Goal: Transaction & Acquisition: Purchase product/service

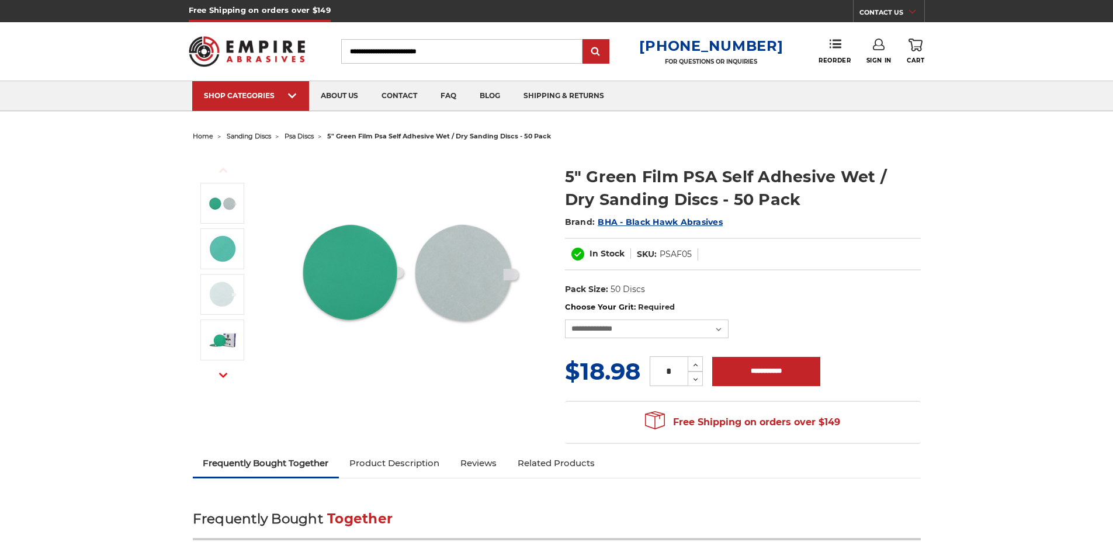
click at [249, 49] on img at bounding box center [247, 52] width 117 height 46
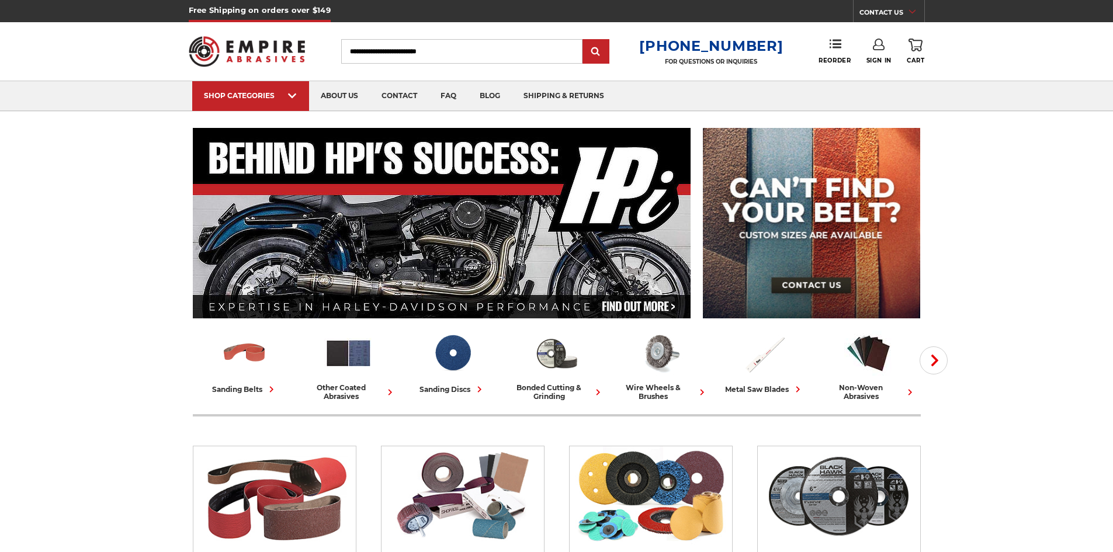
click at [412, 53] on input "Search" at bounding box center [461, 51] width 241 height 25
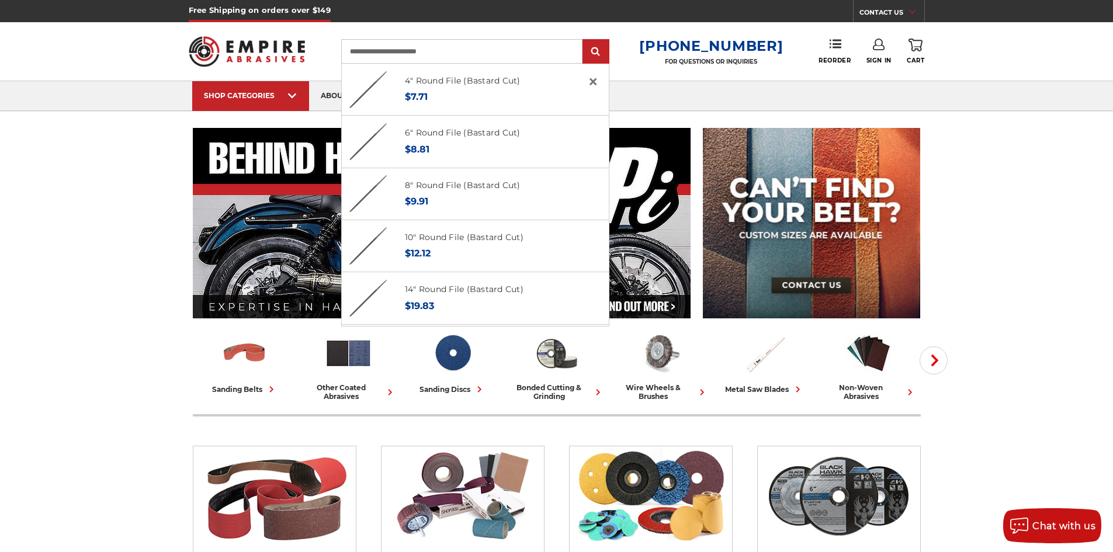
type input "**********"
click at [584, 40] on input "submit" at bounding box center [595, 51] width 23 height 23
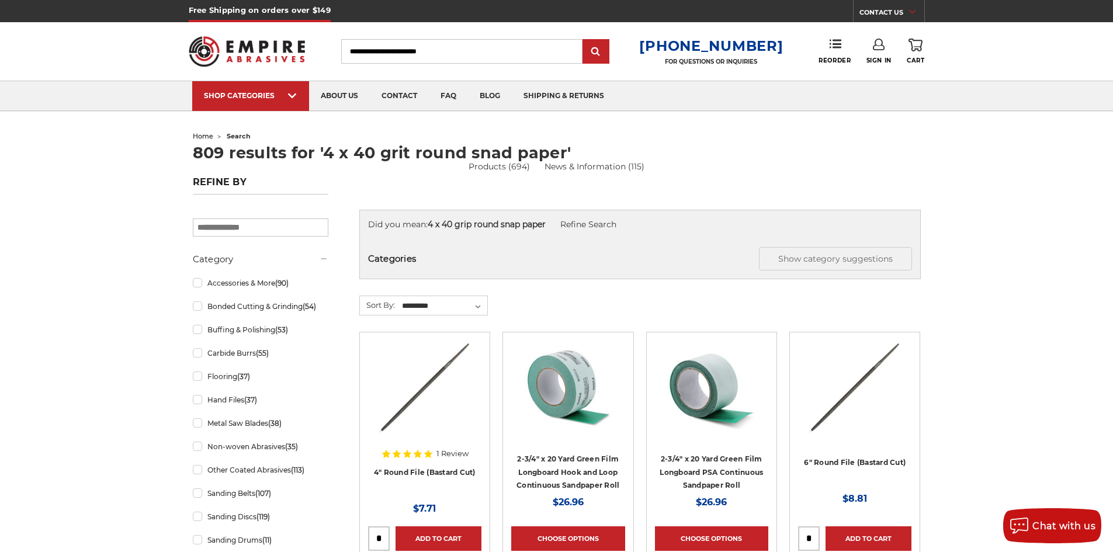
click at [420, 56] on input "Search" at bounding box center [461, 51] width 241 height 25
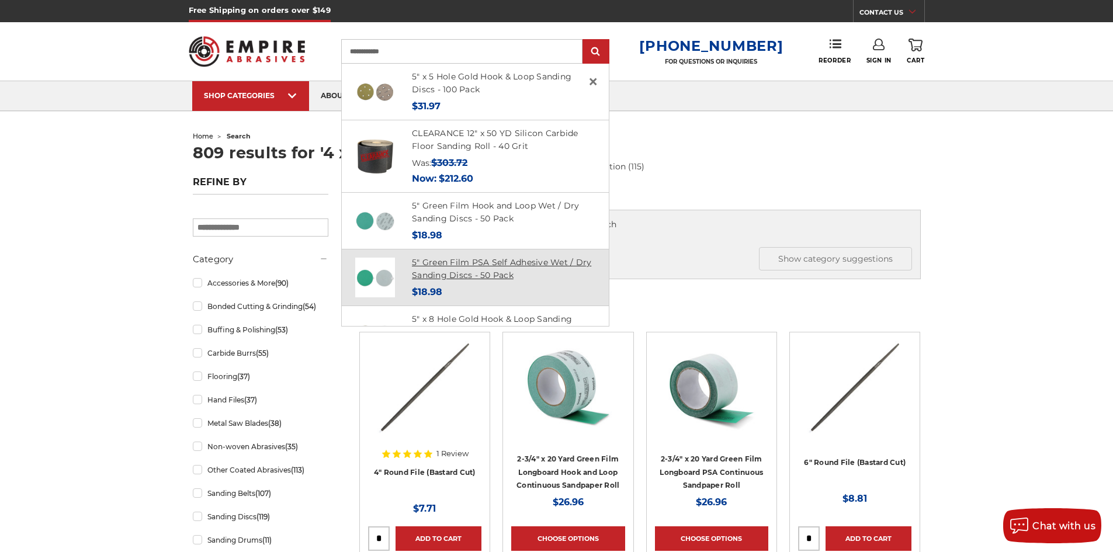
type input "**********"
click at [483, 277] on link "5" Green Film PSA Self Adhesive Wet / Dry Sanding Discs - 50 Pack" at bounding box center [501, 269] width 179 height 24
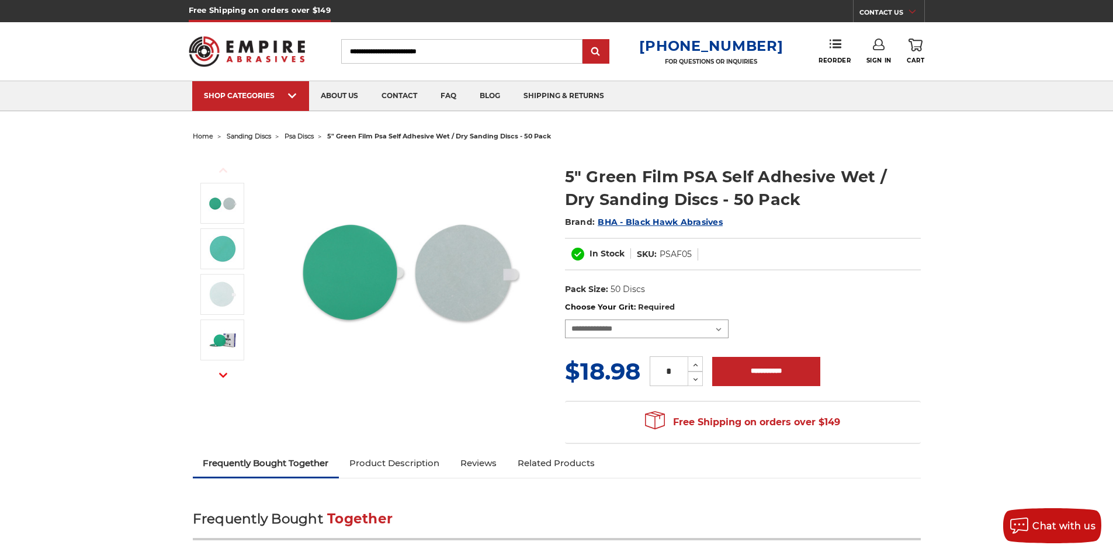
click at [652, 333] on select "**********" at bounding box center [647, 329] width 164 height 19
drag, startPoint x: 834, startPoint y: 292, endPoint x: 841, endPoint y: 292, distance: 7.0
click at [835, 292] on dl "UPC: Pack Size: 50 Discs Material: Aluminum Oxide Tool: Orbital Sander / DA Siz…" at bounding box center [743, 289] width 356 height 25
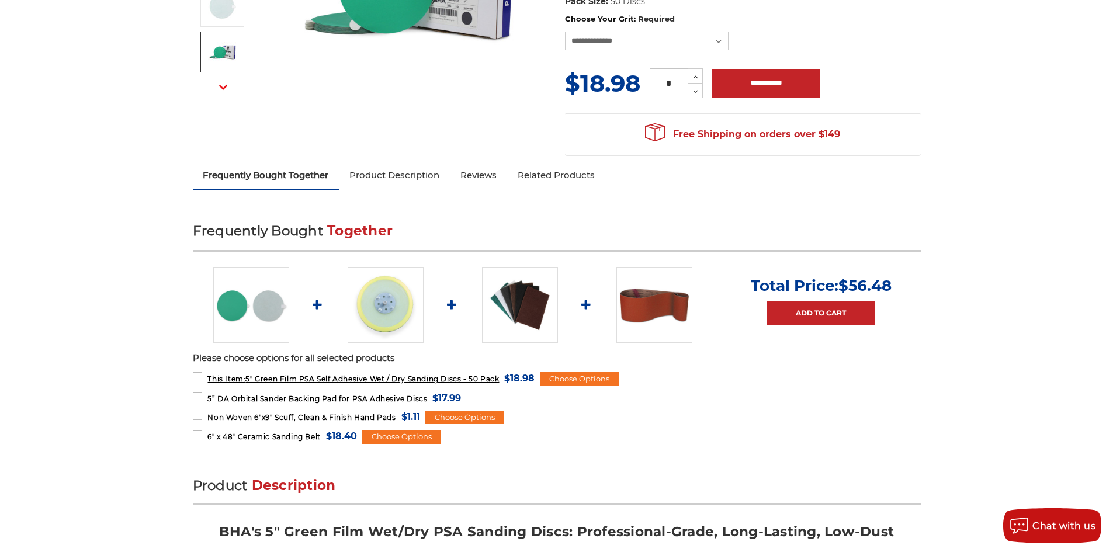
scroll to position [292, 0]
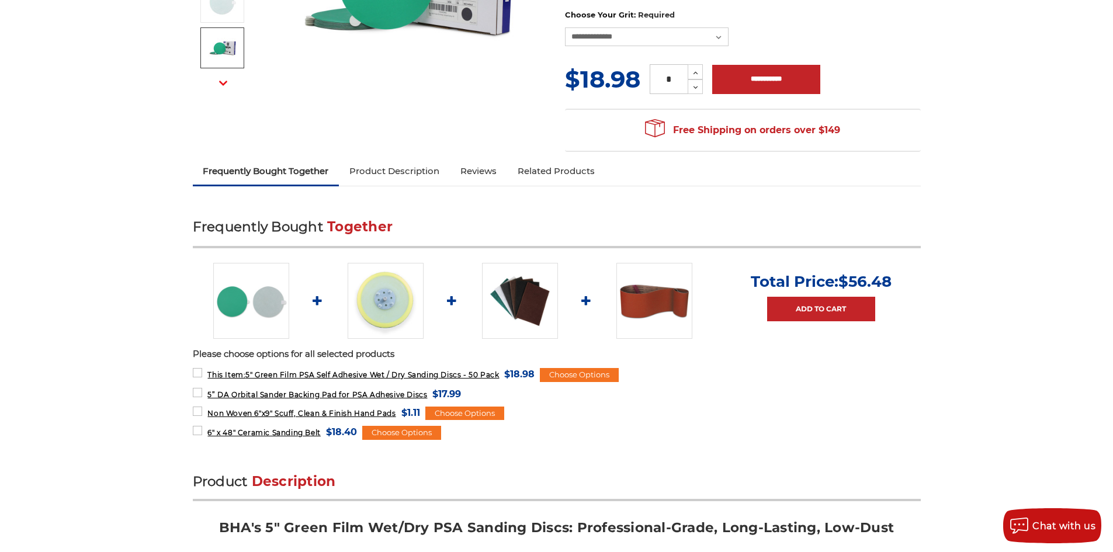
click at [390, 308] on img at bounding box center [386, 301] width 76 height 76
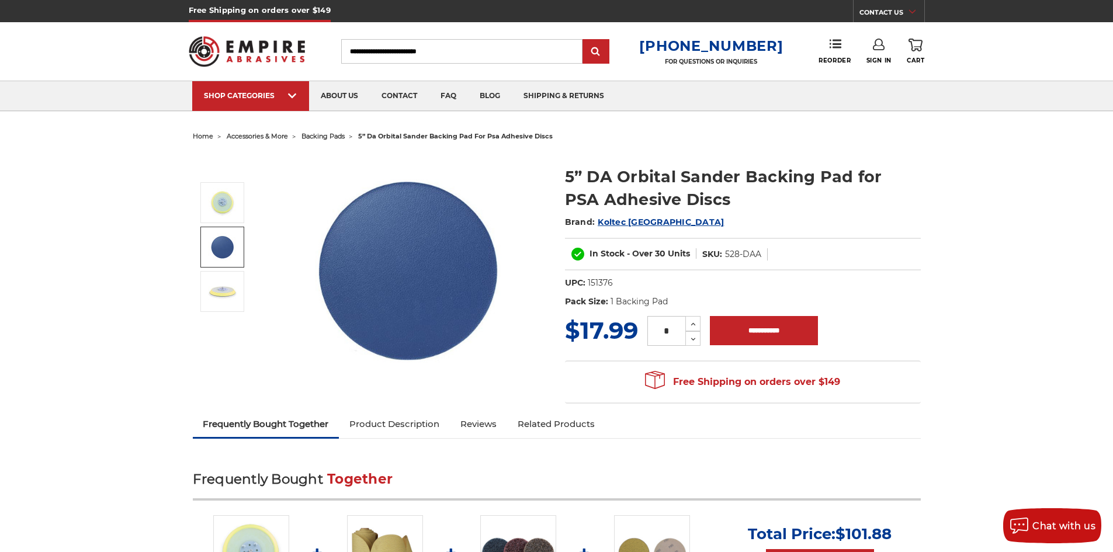
click at [216, 252] on img at bounding box center [222, 247] width 29 height 29
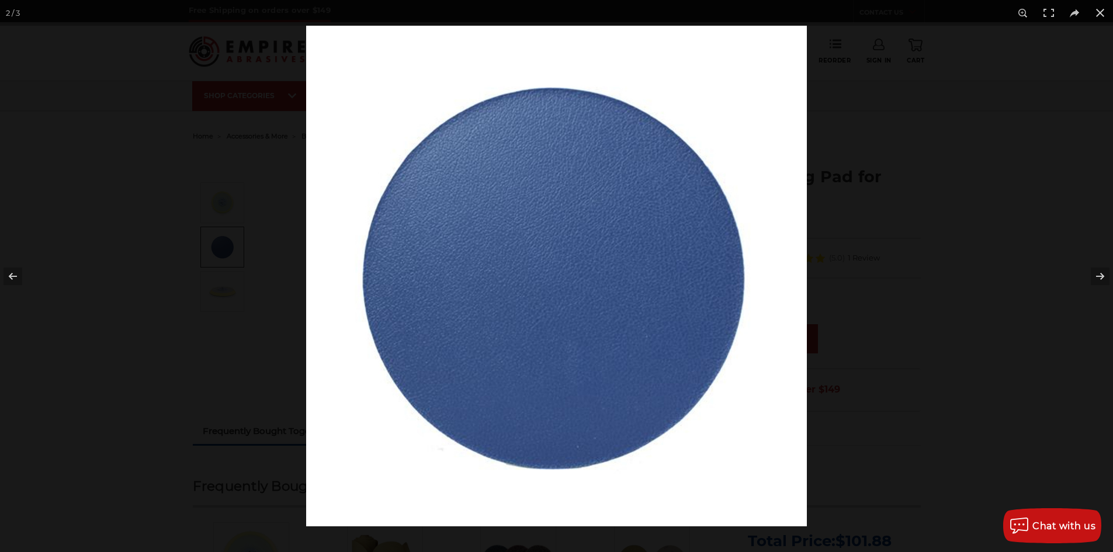
click at [211, 293] on div at bounding box center [556, 276] width 1113 height 552
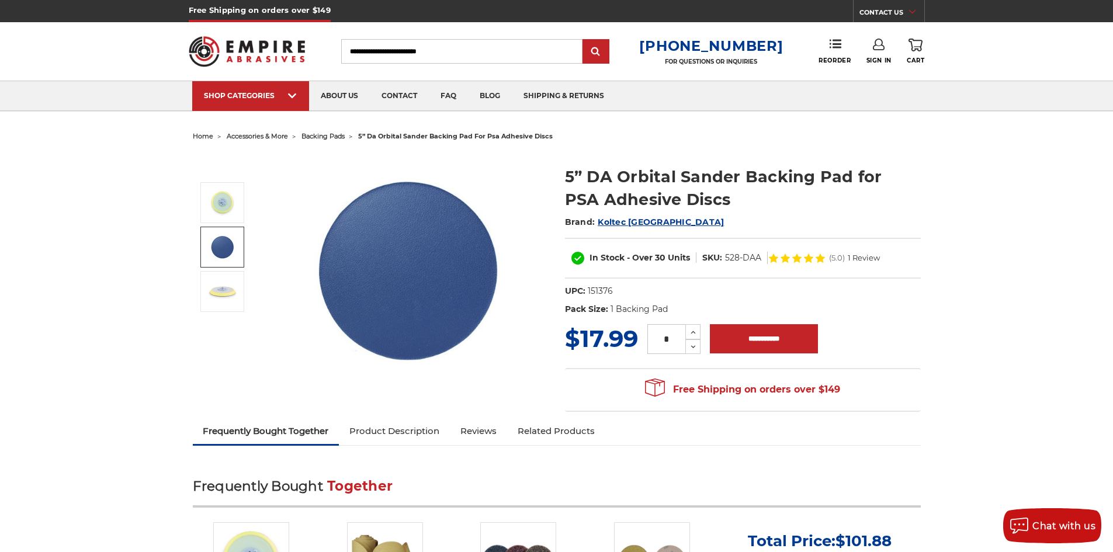
click at [219, 301] on img at bounding box center [222, 291] width 29 height 29
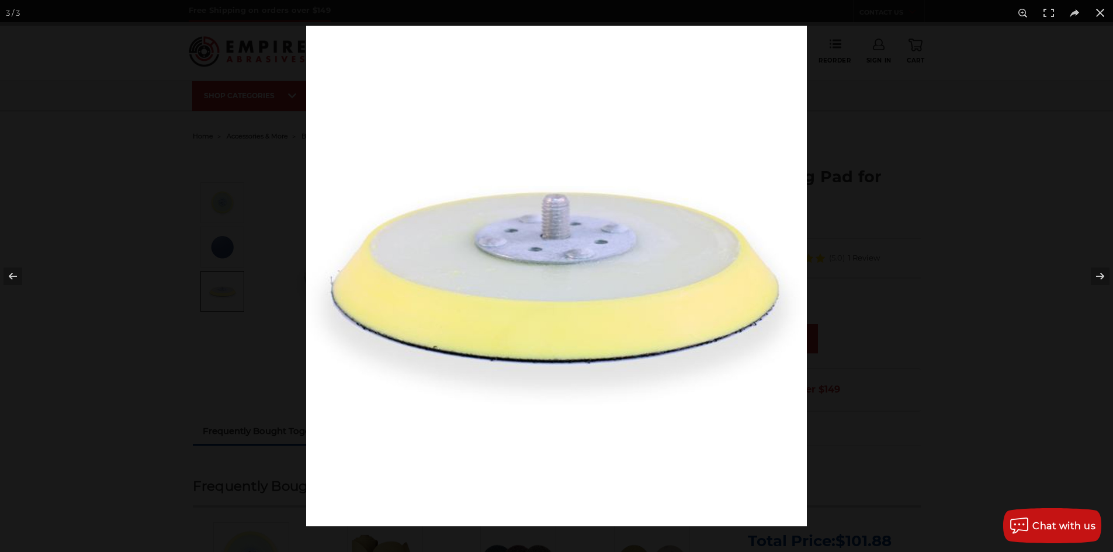
click at [178, 354] on div at bounding box center [556, 276] width 1113 height 552
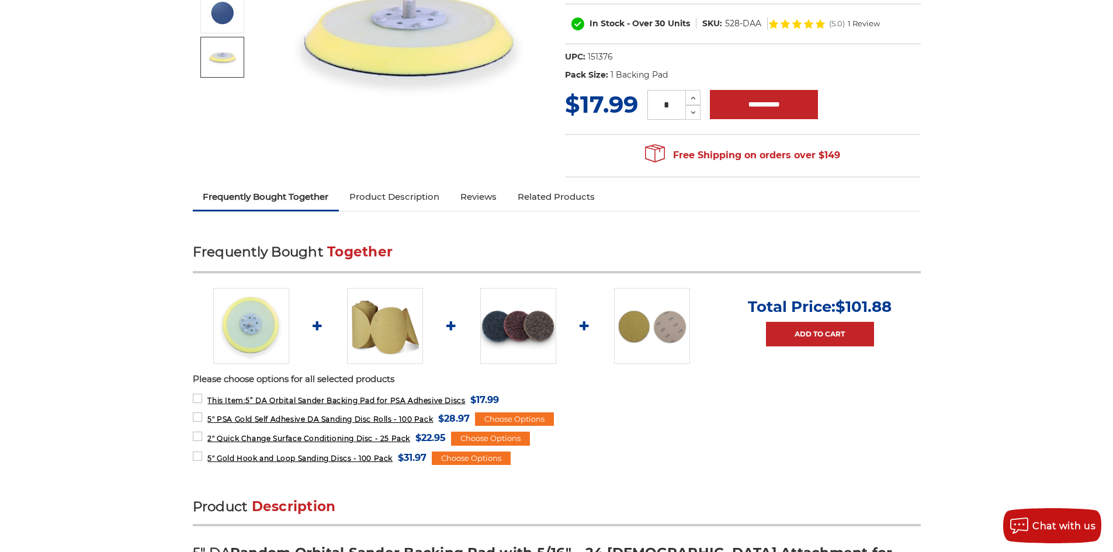
scroll to position [234, 0]
click at [372, 335] on img at bounding box center [385, 327] width 76 height 76
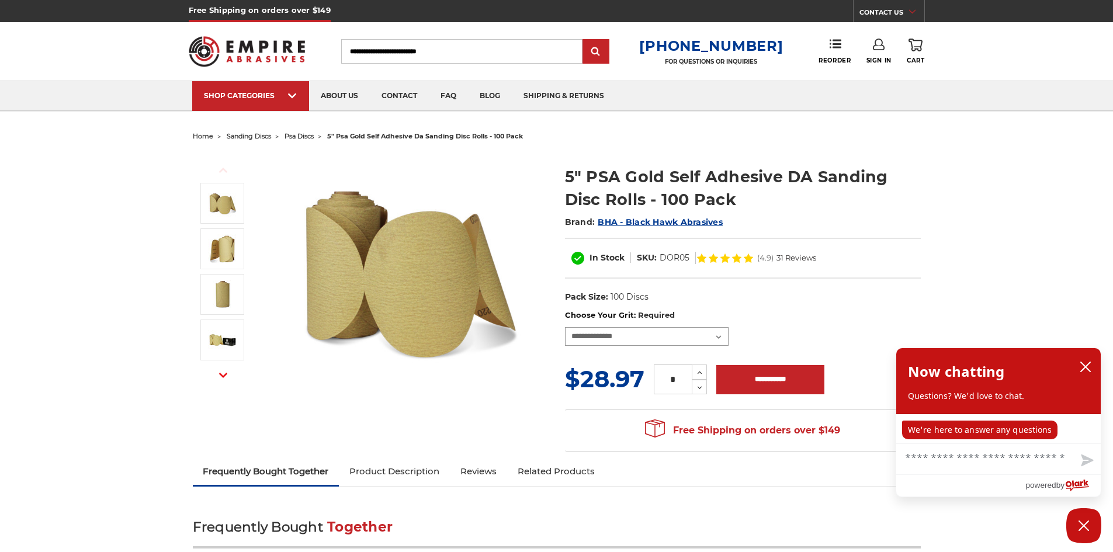
click at [653, 344] on select "**********" at bounding box center [647, 336] width 164 height 19
drag, startPoint x: 976, startPoint y: 204, endPoint x: 547, endPoint y: 85, distance: 445.1
click at [380, 48] on input "Search" at bounding box center [461, 51] width 241 height 25
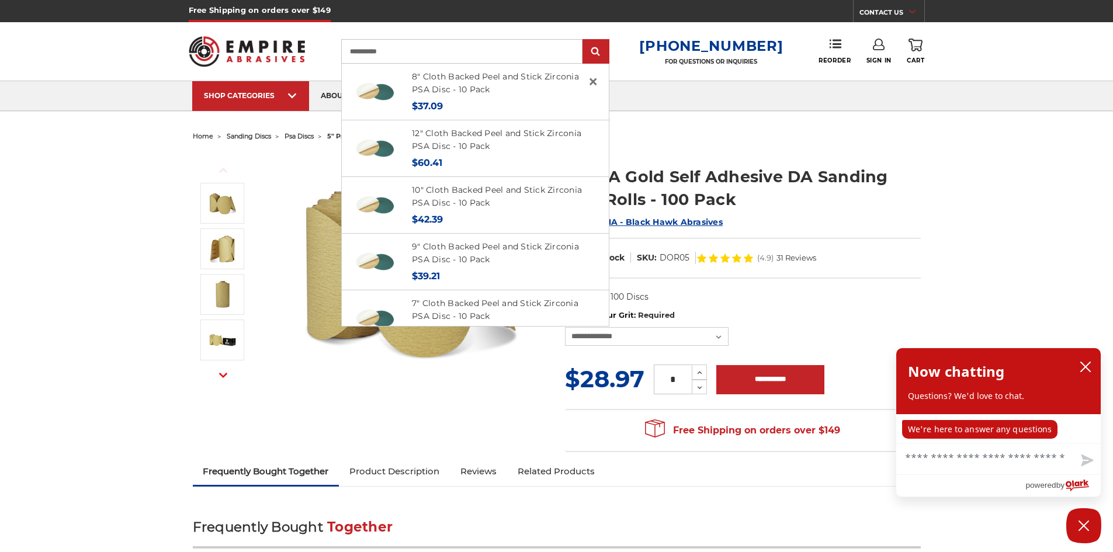
type input "**********"
click at [584, 40] on input "submit" at bounding box center [595, 51] width 23 height 23
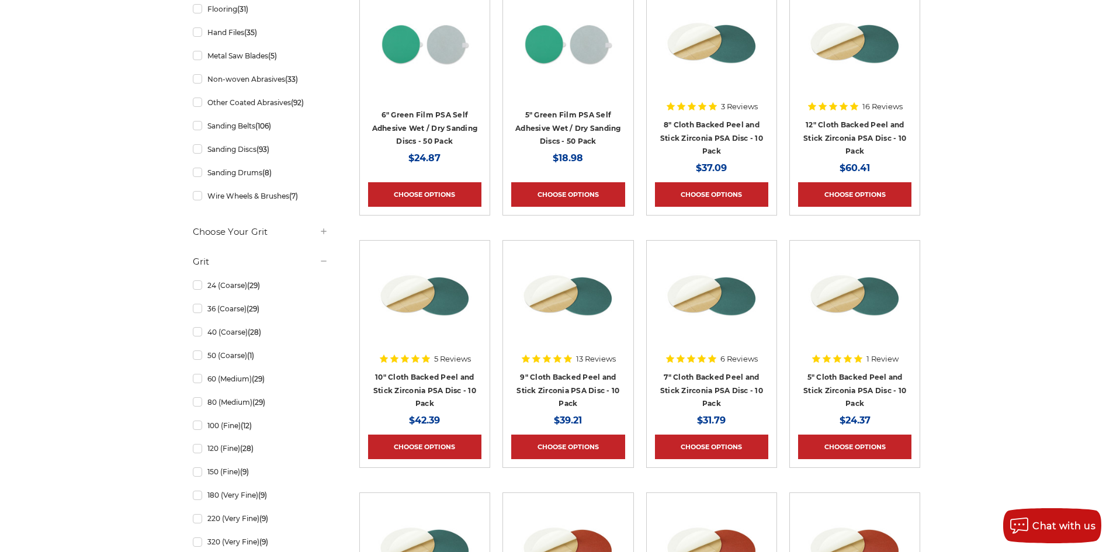
scroll to position [351, 0]
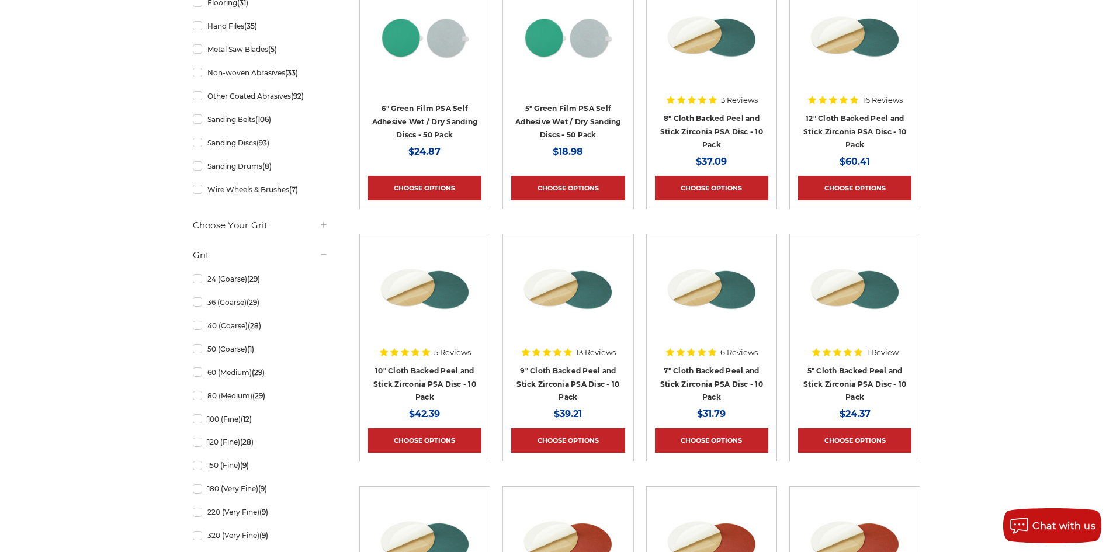
click at [196, 327] on link "40 (Coarse) (28)" at bounding box center [261, 325] width 136 height 20
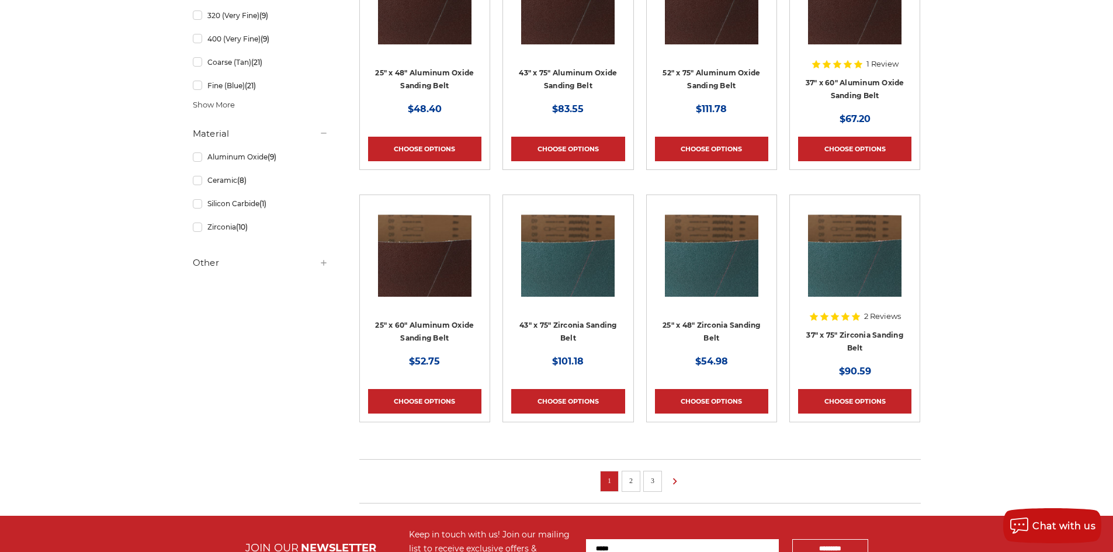
scroll to position [701, 0]
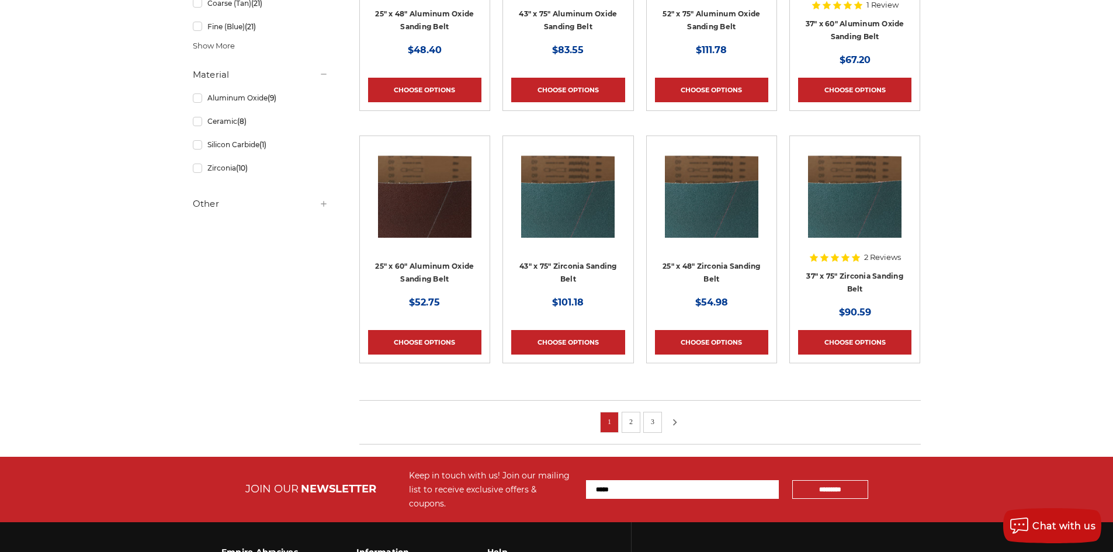
click at [681, 419] on icon at bounding box center [675, 422] width 14 height 13
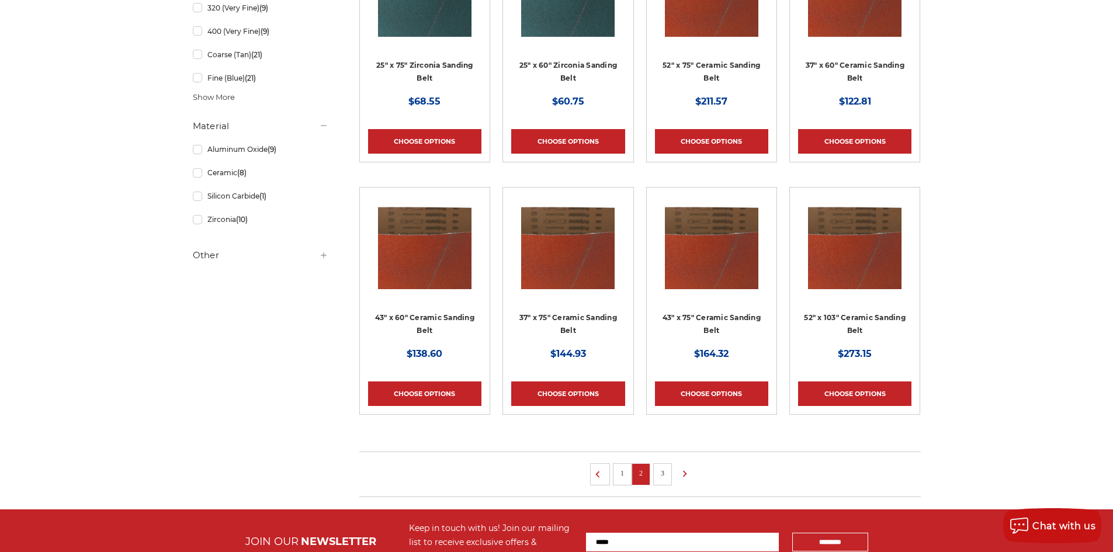
scroll to position [760, 0]
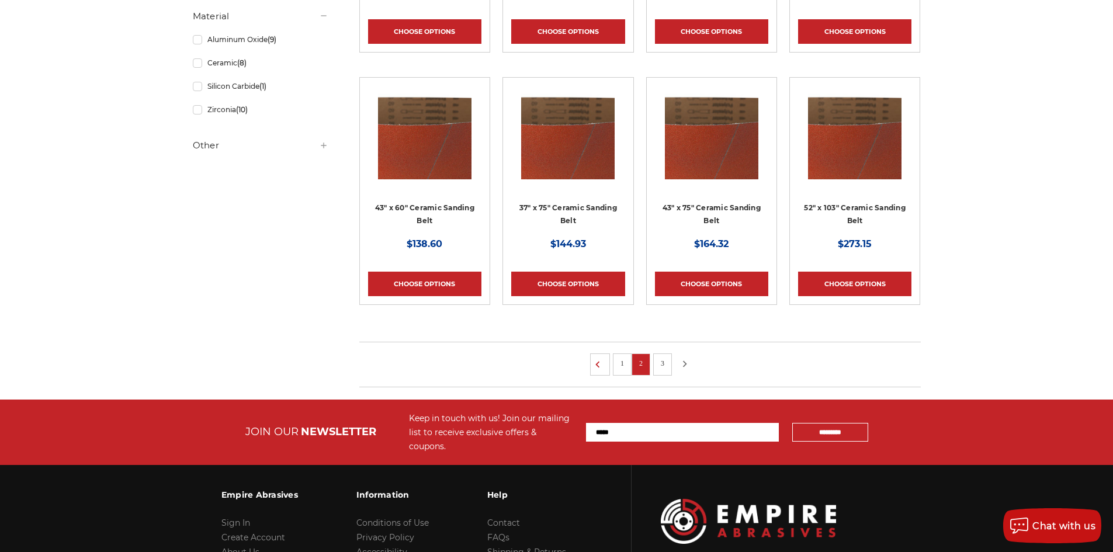
click at [684, 363] on icon at bounding box center [685, 364] width 14 height 13
